Goal: Task Accomplishment & Management: Complete application form

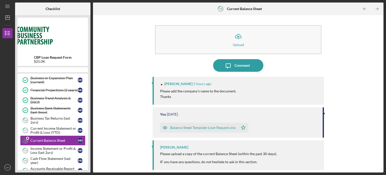
scroll to position [108, 0]
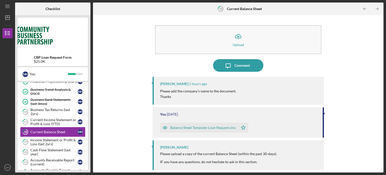
click at [209, 128] on div "Balance Sheet Template-Loan Request.xlsx" at bounding box center [203, 128] width 66 height 4
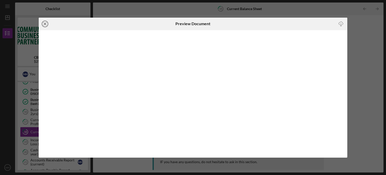
click at [44, 25] on line at bounding box center [45, 24] width 3 height 3
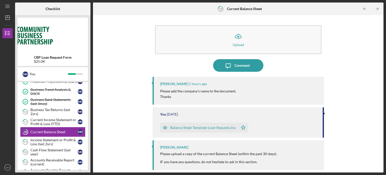
click at [195, 128] on div "Balance Sheet Template-Loan Request.xlsx" at bounding box center [203, 128] width 66 height 4
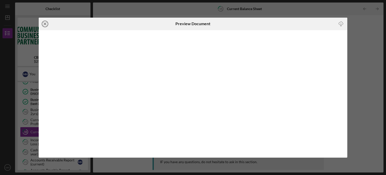
click at [46, 23] on icon "Icon/Close" at bounding box center [45, 24] width 13 height 13
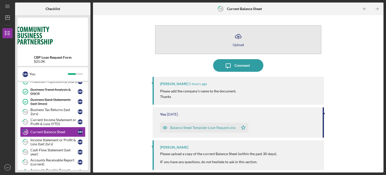
click at [237, 36] on icon "Icon/Upload" at bounding box center [238, 36] width 13 height 13
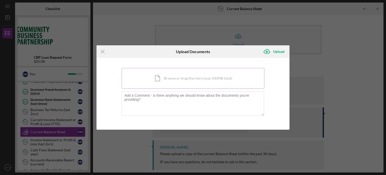
click at [172, 81] on div "Icon/Document Browse or drag files here (max 100MB total) Tap to choose files o…" at bounding box center [193, 78] width 143 height 21
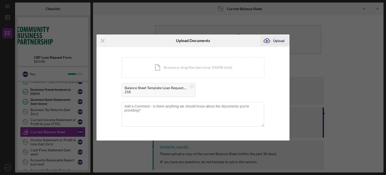
click at [281, 38] on div "Upload" at bounding box center [278, 41] width 11 height 10
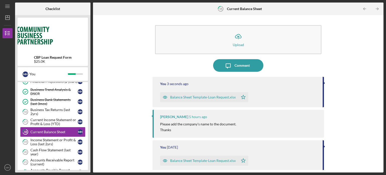
click at [196, 98] on div "Balance Sheet Template-Loan Request.xlsx" at bounding box center [203, 97] width 66 height 4
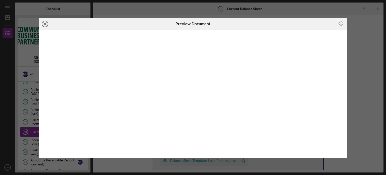
click at [45, 25] on icon "Icon/Close" at bounding box center [45, 24] width 13 height 13
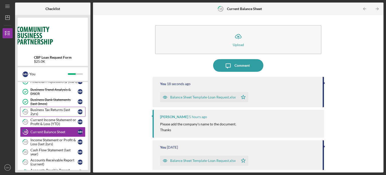
click at [51, 109] on div "Business Tax Returns (last 2yrs)" at bounding box center [53, 112] width 47 height 8
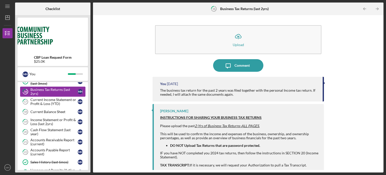
scroll to position [138, 0]
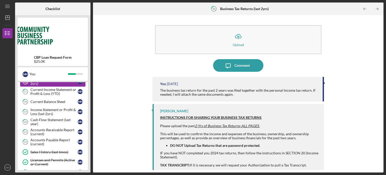
click at [51, 109] on div "Income Statement or Profit & Loss (last 2yrs)" at bounding box center [53, 112] width 47 height 8
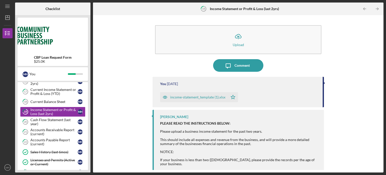
click at [197, 96] on div "income-statement_template (1).xlsx" at bounding box center [197, 97] width 55 height 4
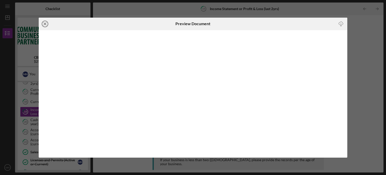
click at [46, 22] on icon "Icon/Close" at bounding box center [45, 24] width 13 height 13
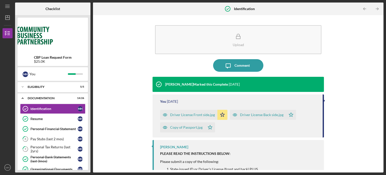
scroll to position [33, 0]
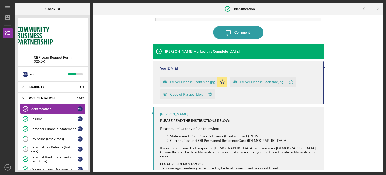
click at [344, 40] on div "Upload Icon/Message Comment Karlene Sinclair-Robinson Marked this Complete 1 mo…" at bounding box center [239, 94] width 286 height 152
